Goal: Transaction & Acquisition: Subscribe to service/newsletter

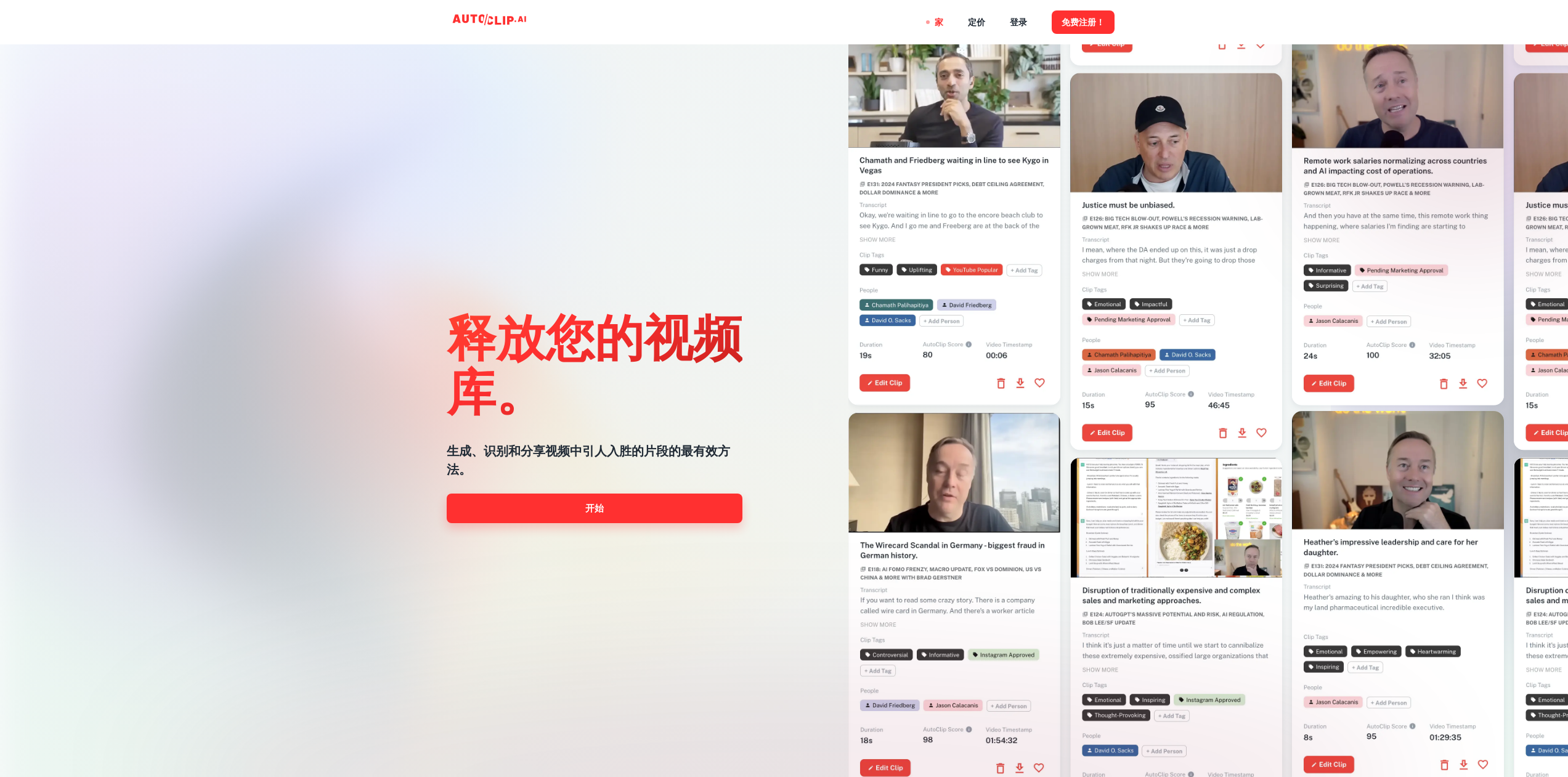
click at [599, 516] on font "开始" at bounding box center [594, 507] width 18 height 16
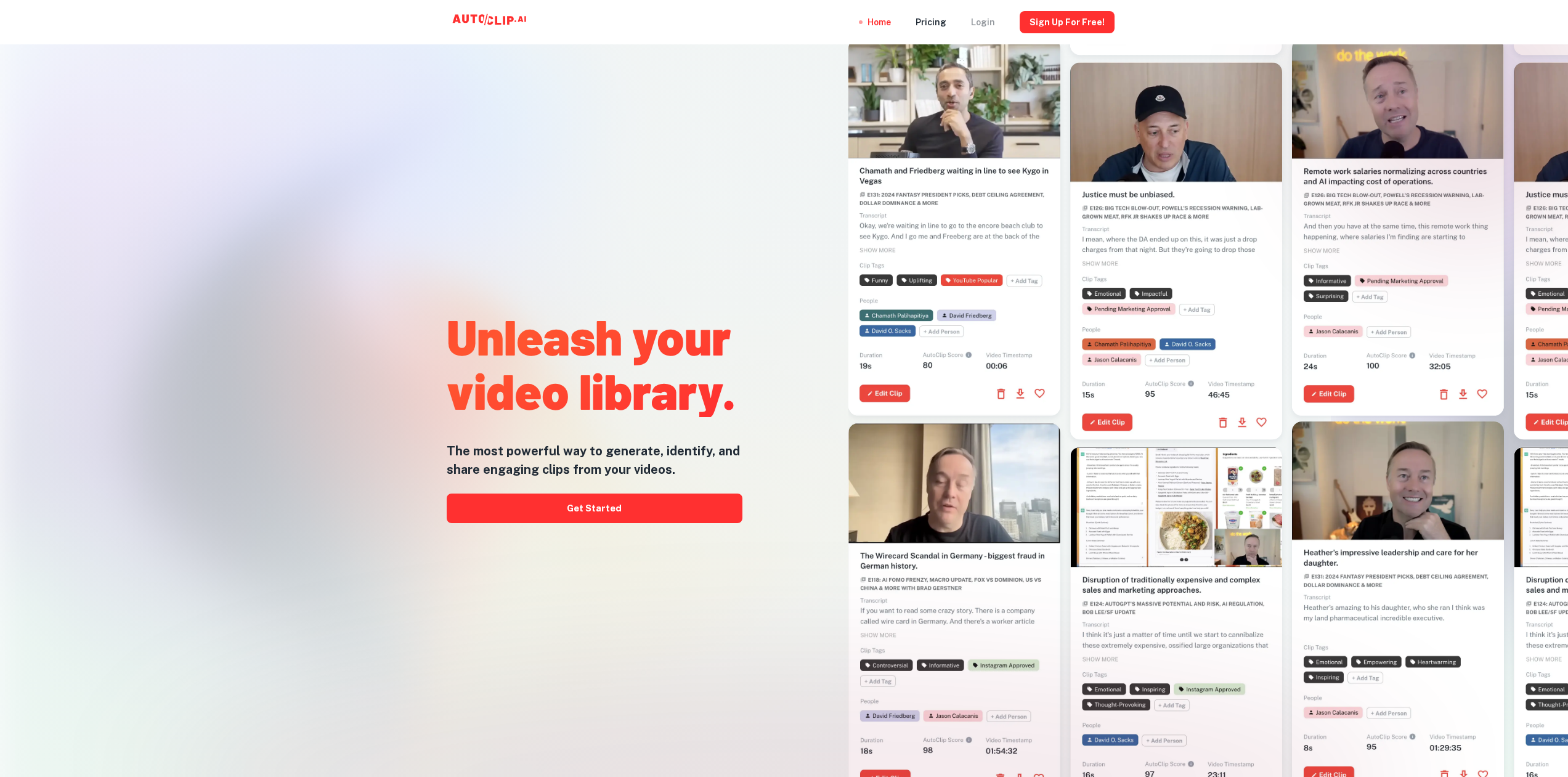
click at [987, 21] on div "Login" at bounding box center [983, 22] width 24 height 44
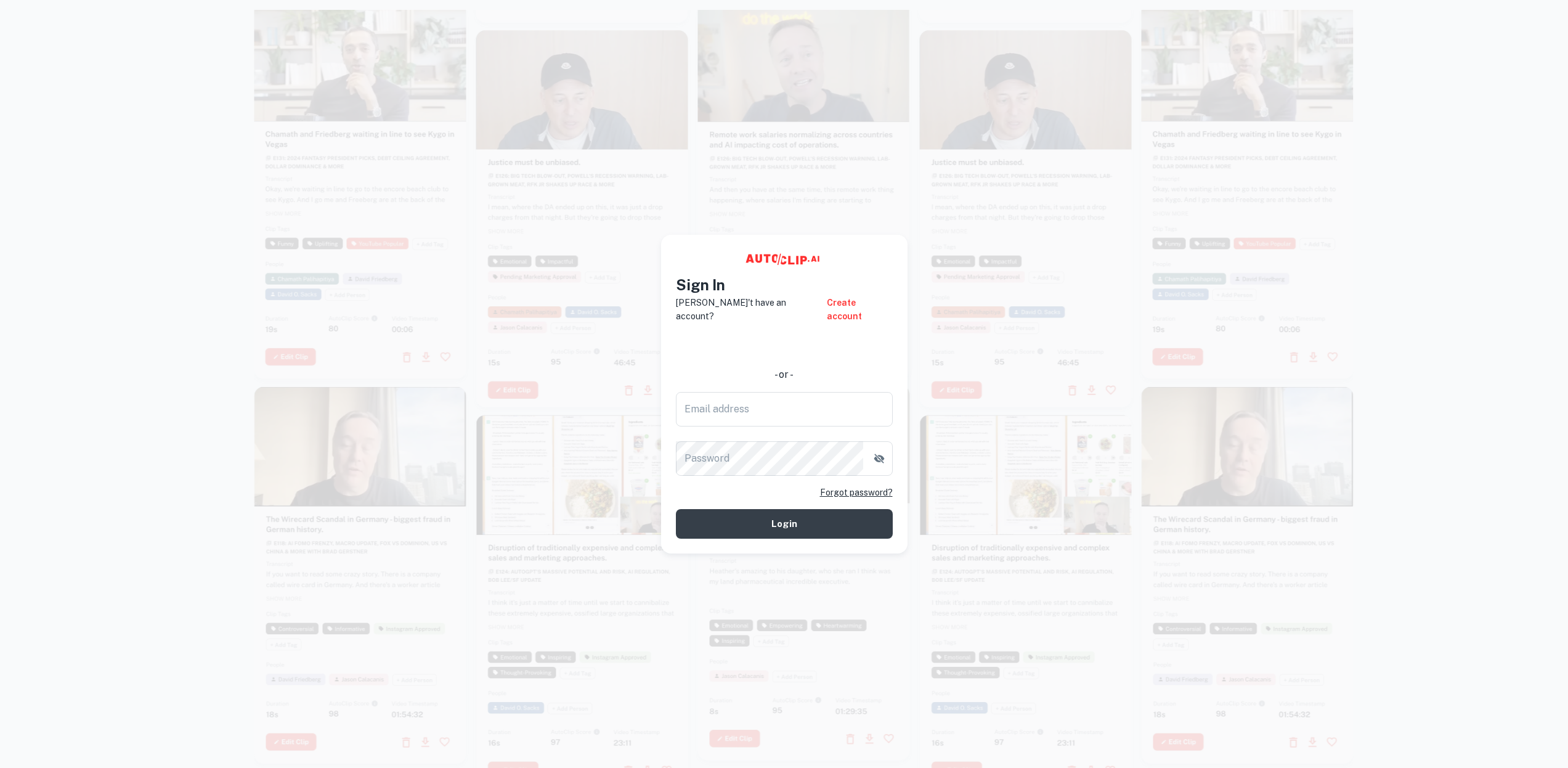
click at [956, 292] on div at bounding box center [1026, 219] width 212 height 377
click at [815, 509] on button "Login" at bounding box center [784, 524] width 217 height 30
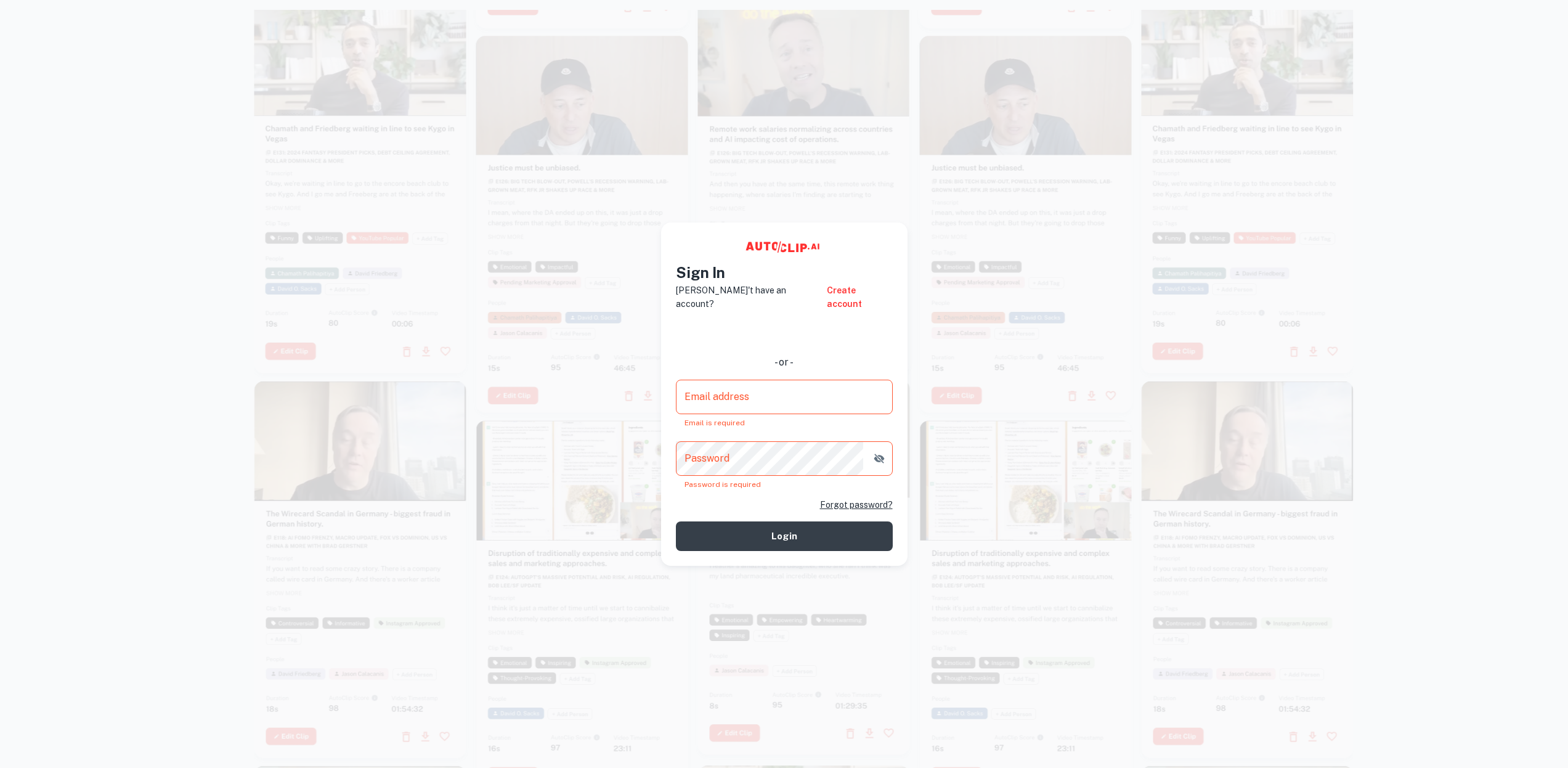
click at [965, 283] on div at bounding box center [1026, 224] width 212 height 377
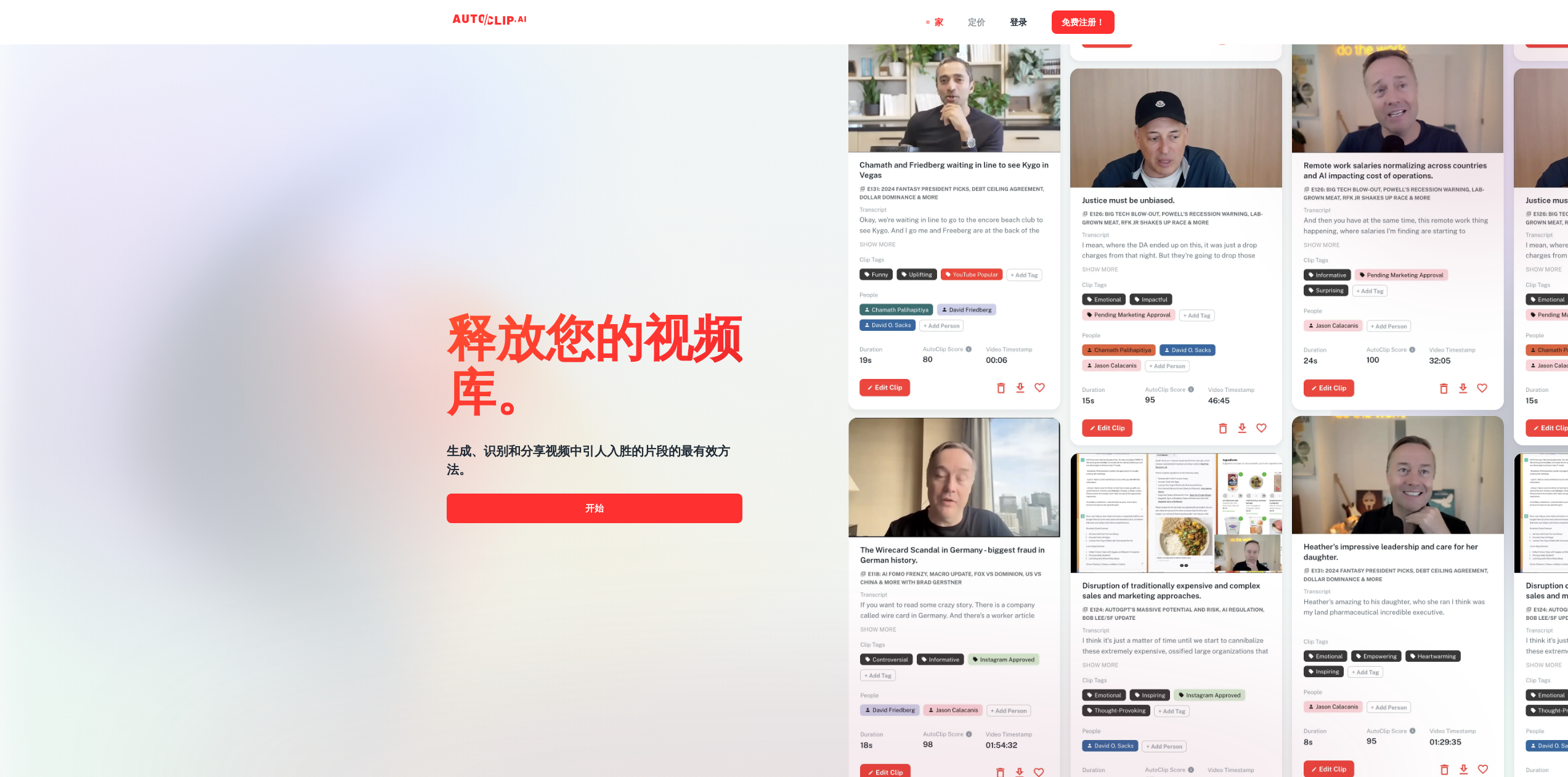
click at [983, 21] on font "定价" at bounding box center [976, 23] width 17 height 10
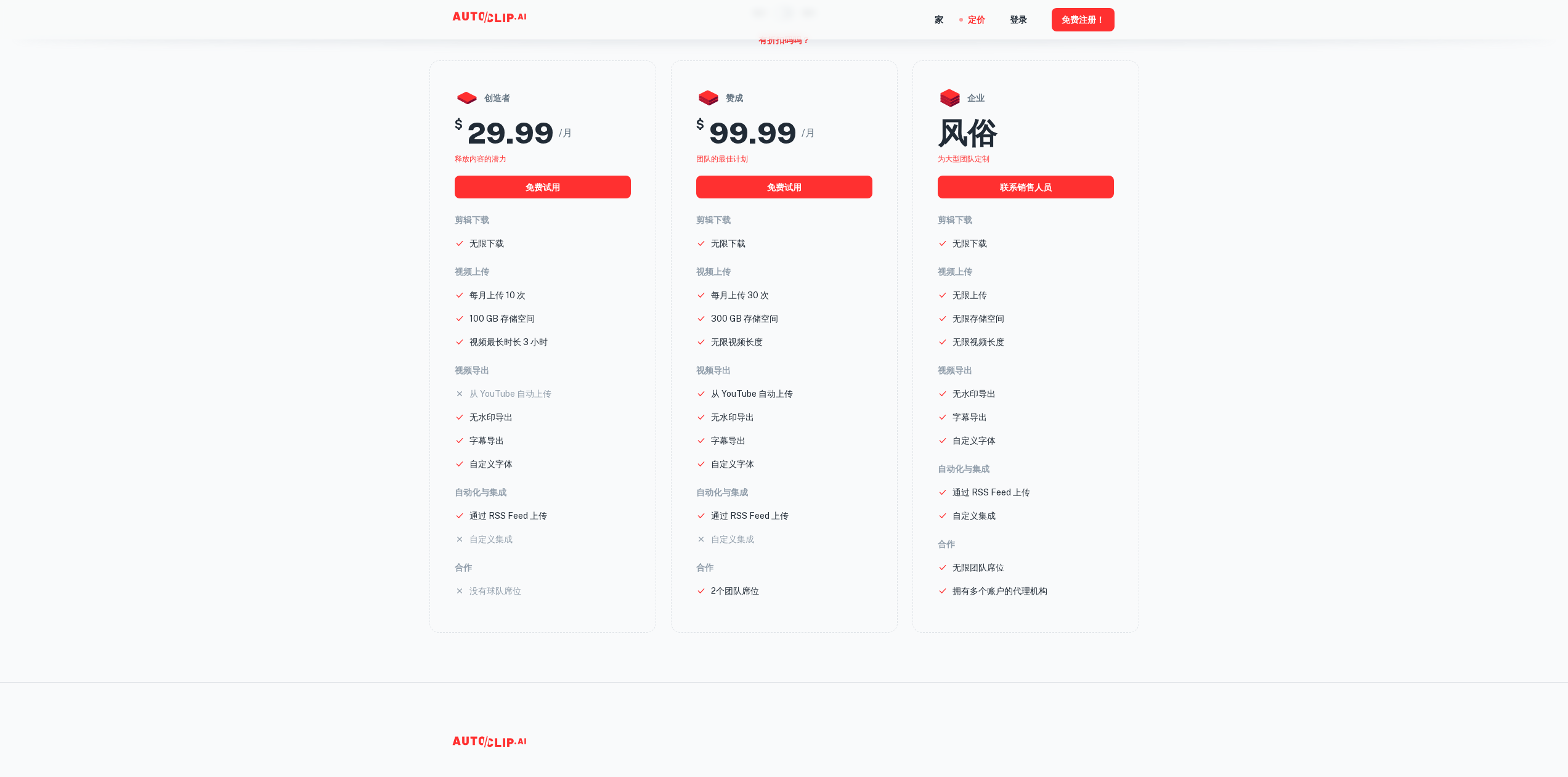
scroll to position [123, 0]
